Goal: Find specific page/section: Find specific page/section

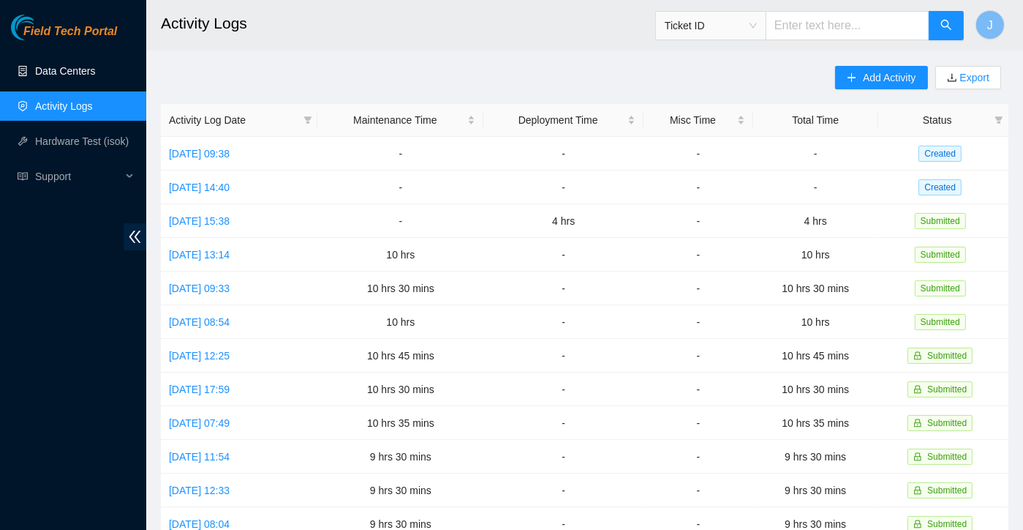
click at [67, 68] on link "Data Centers" at bounding box center [65, 71] width 60 height 12
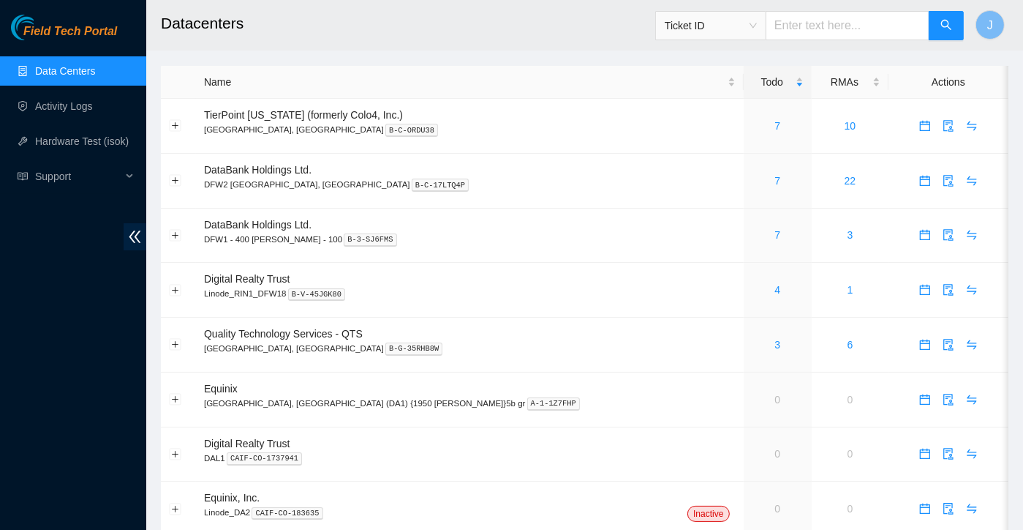
click at [633, 37] on h2 "Datacenters" at bounding box center [509, 23] width 696 height 47
click at [752, 181] on div "7" at bounding box center [778, 181] width 53 height 16
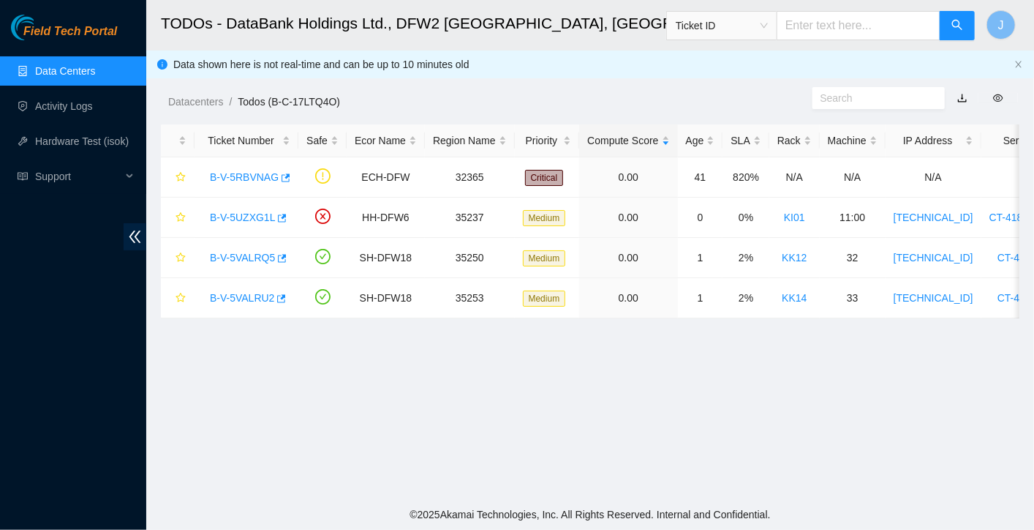
click at [95, 75] on link "Data Centers" at bounding box center [65, 71] width 60 height 12
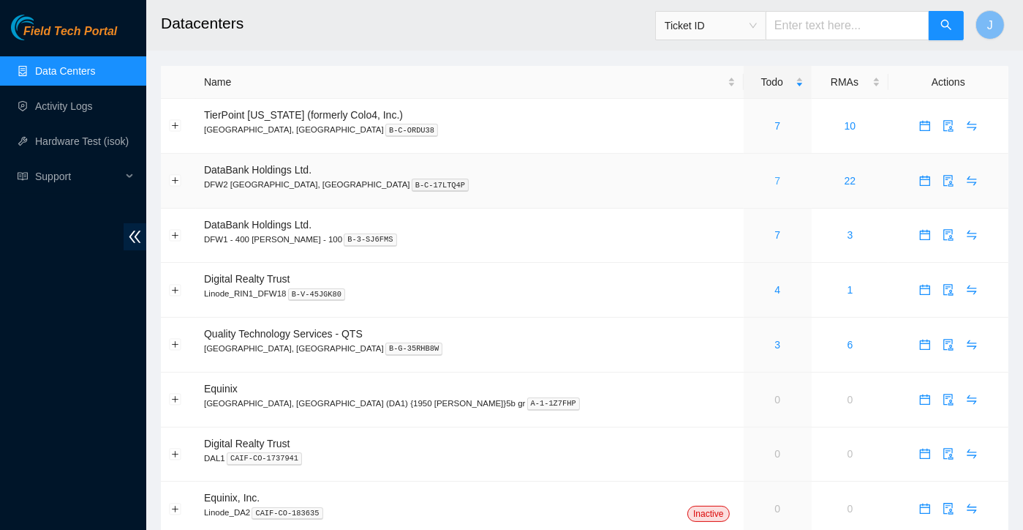
click at [775, 182] on link "7" at bounding box center [778, 181] width 6 height 12
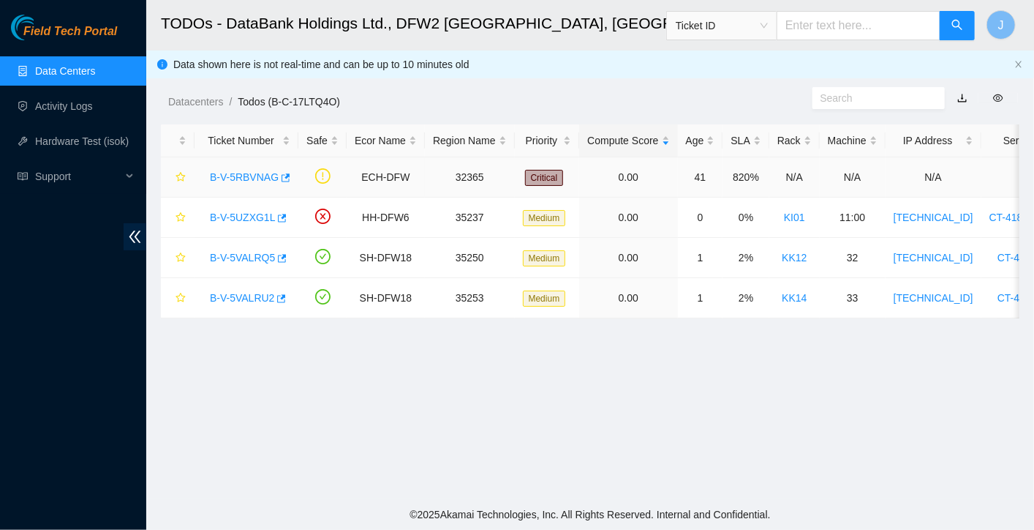
click at [686, 182] on td "41" at bounding box center [700, 177] width 45 height 40
drag, startPoint x: 686, startPoint y: 182, endPoint x: 611, endPoint y: 94, distance: 115.8
click at [611, 94] on div "Datacenters / Todos (B-C-17LTQ4O) /" at bounding box center [479, 69] width 666 height 82
click at [70, 65] on link "Data Centers" at bounding box center [65, 71] width 60 height 12
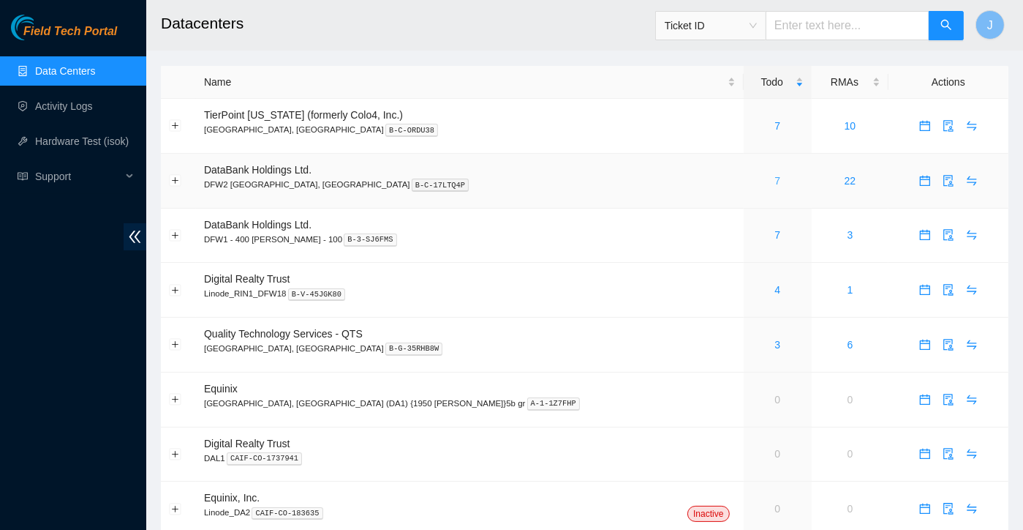
click at [775, 178] on link "7" at bounding box center [778, 181] width 6 height 12
